Goal: Information Seeking & Learning: Learn about a topic

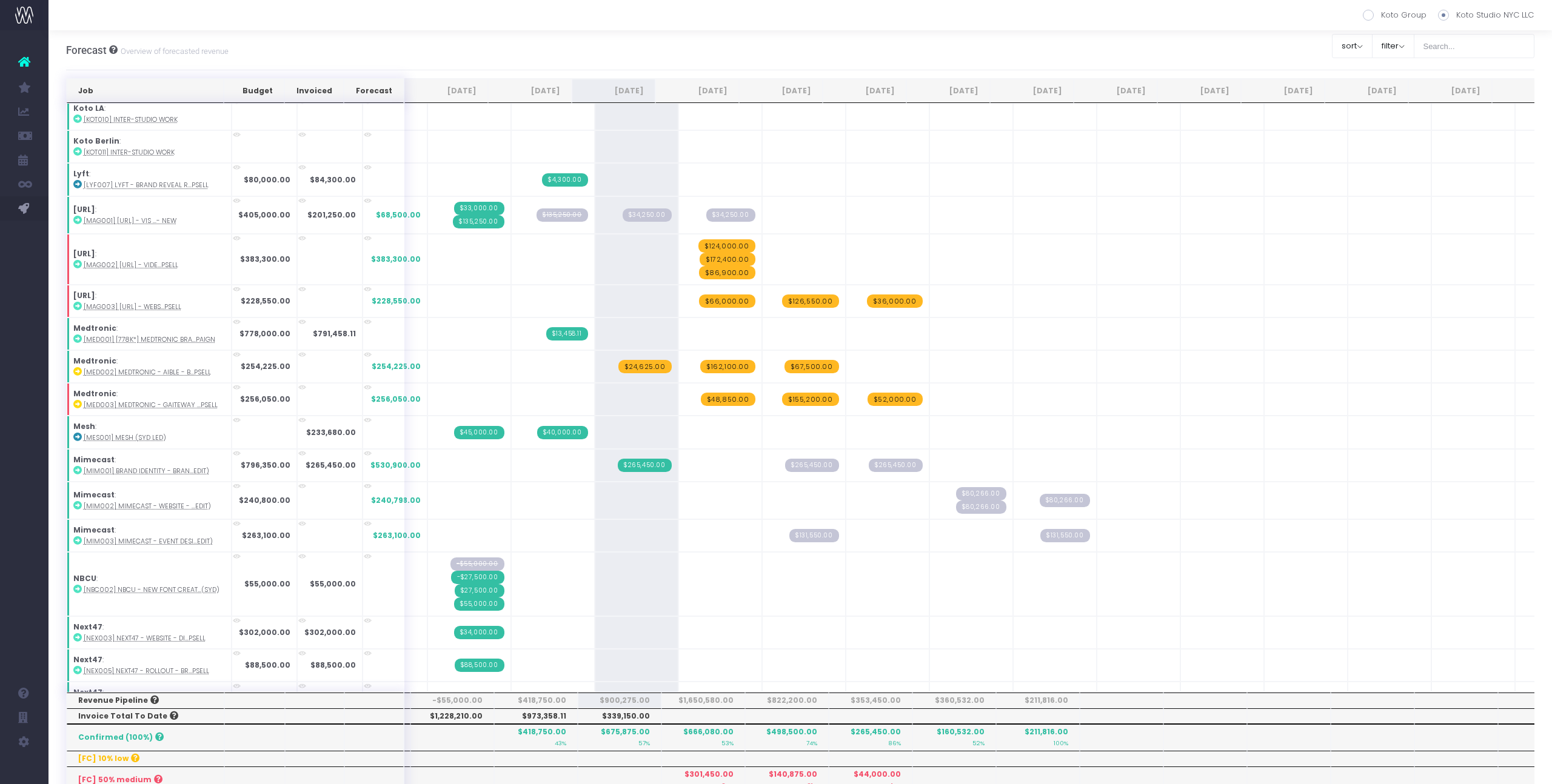
scroll to position [1214, 0]
click at [536, 213] on span "$135,250.00" at bounding box center [562, 214] width 51 height 14
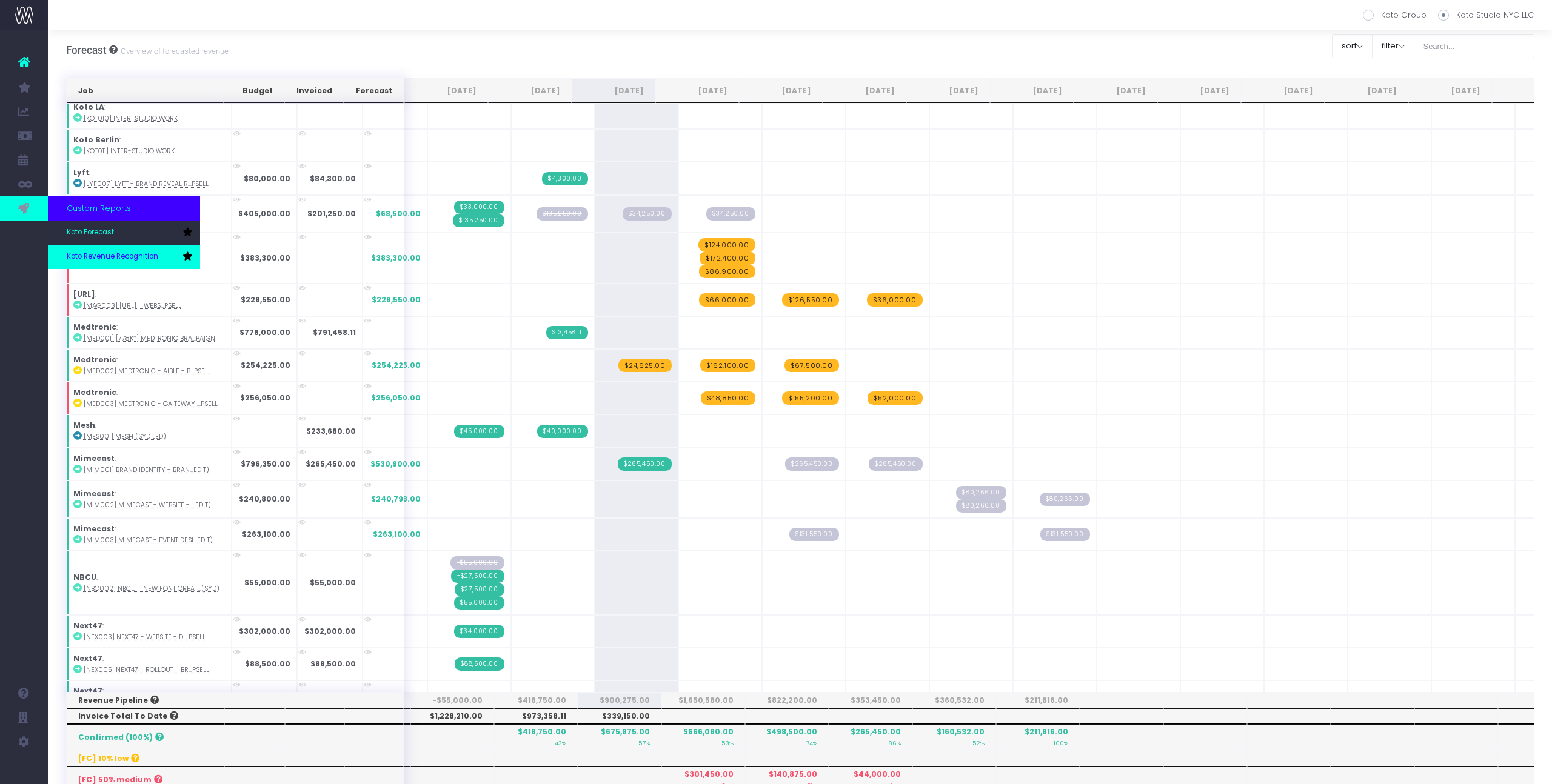
click at [129, 258] on span "Koto Revenue Recognition" at bounding box center [113, 257] width 92 height 11
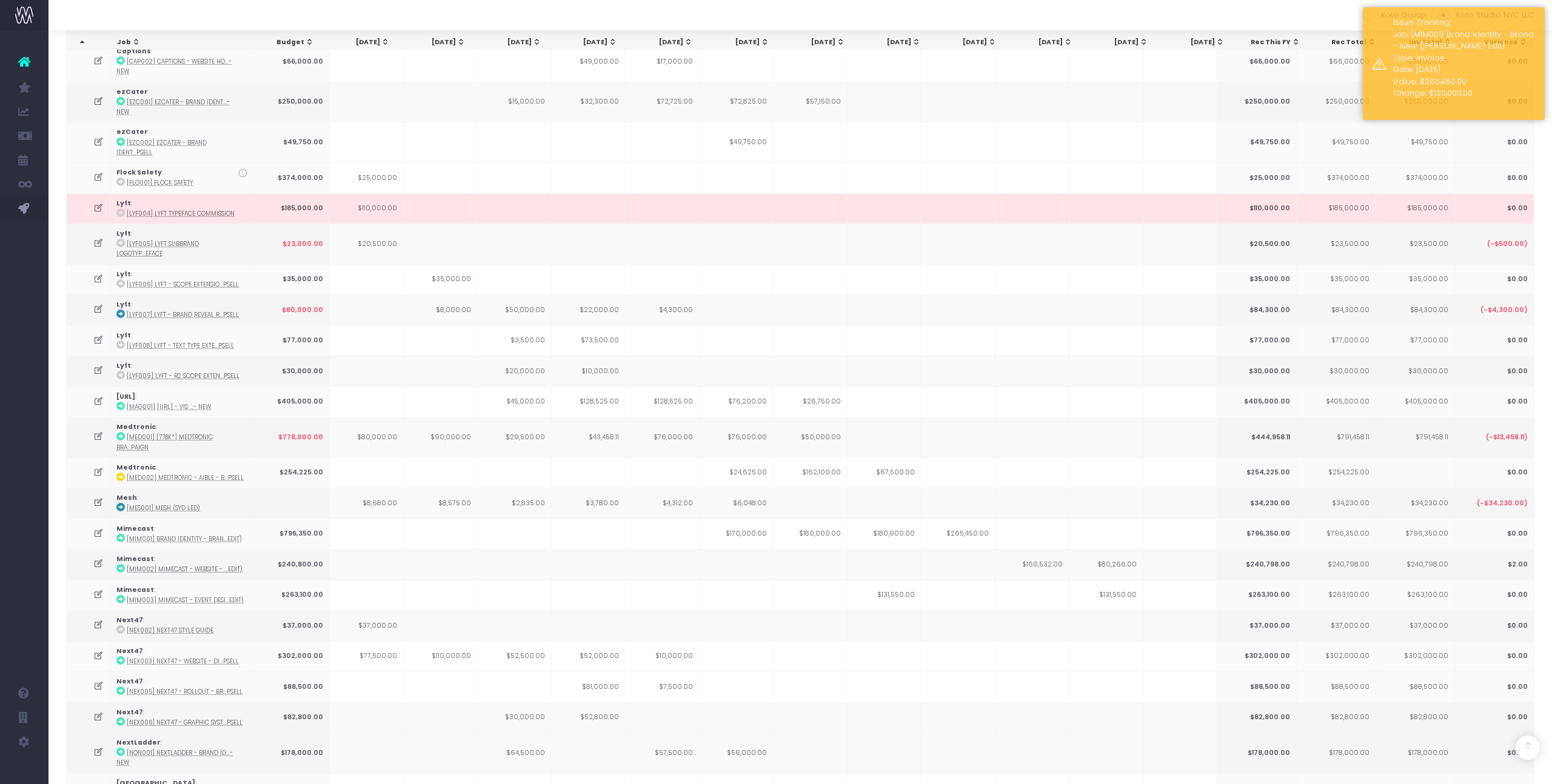
scroll to position [1010, 0]
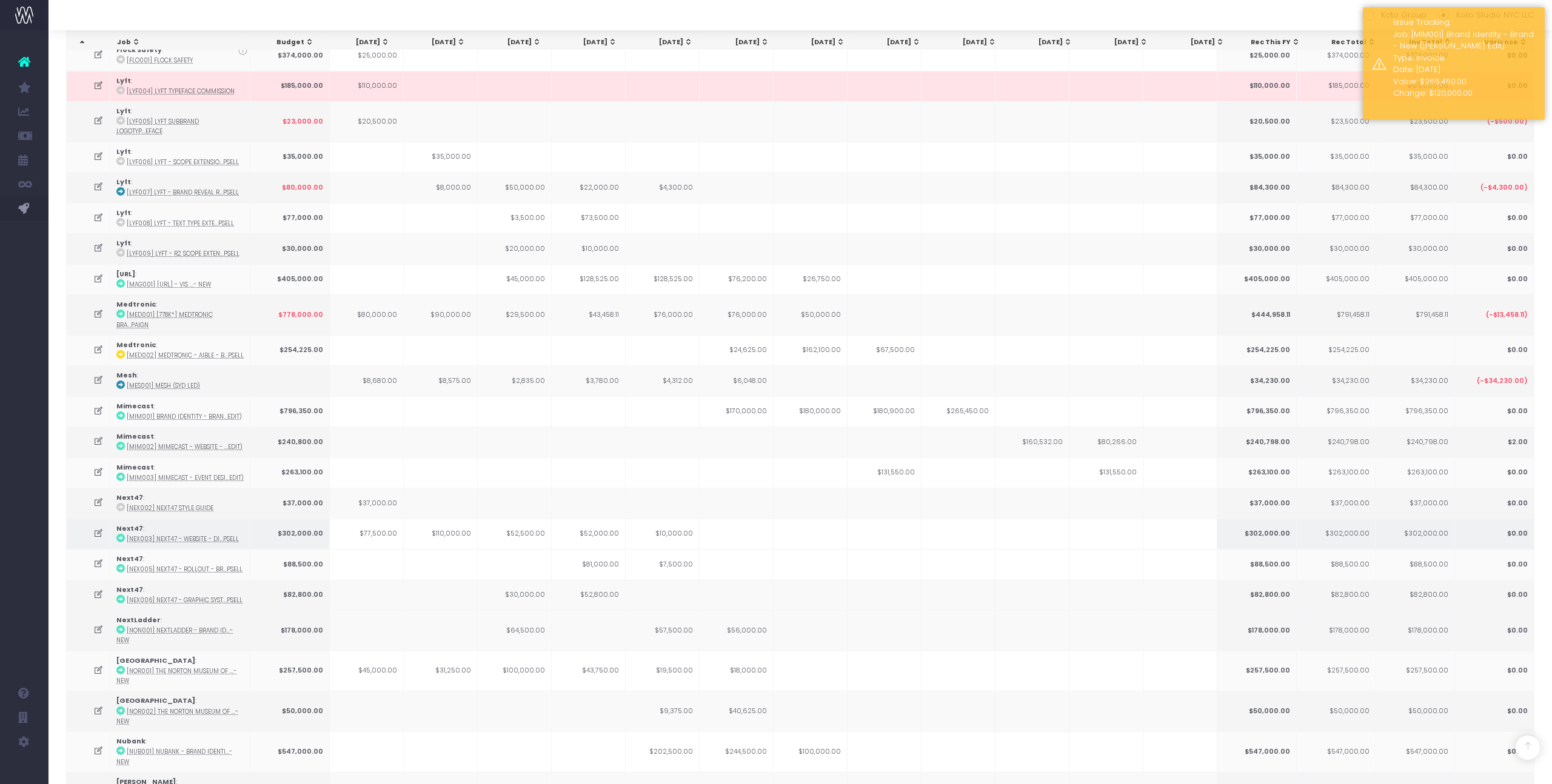
click at [671, 518] on td "$10,000.00" at bounding box center [662, 533] width 74 height 31
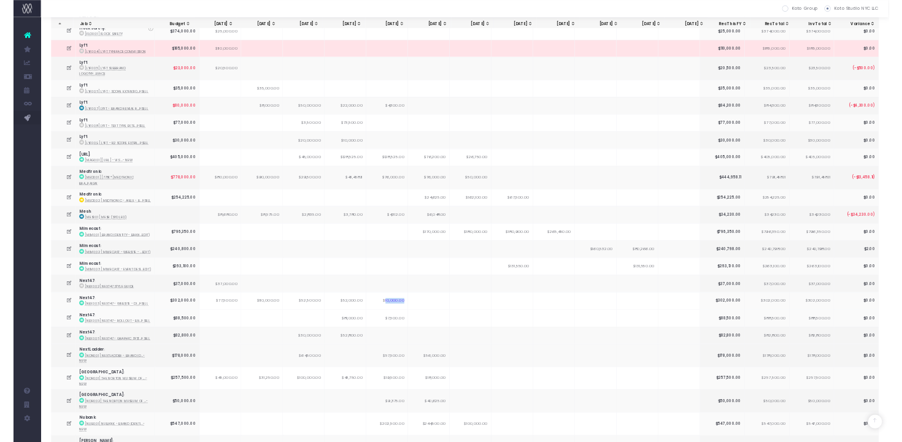
scroll to position [1189, 0]
